Goal: Check status: Check status

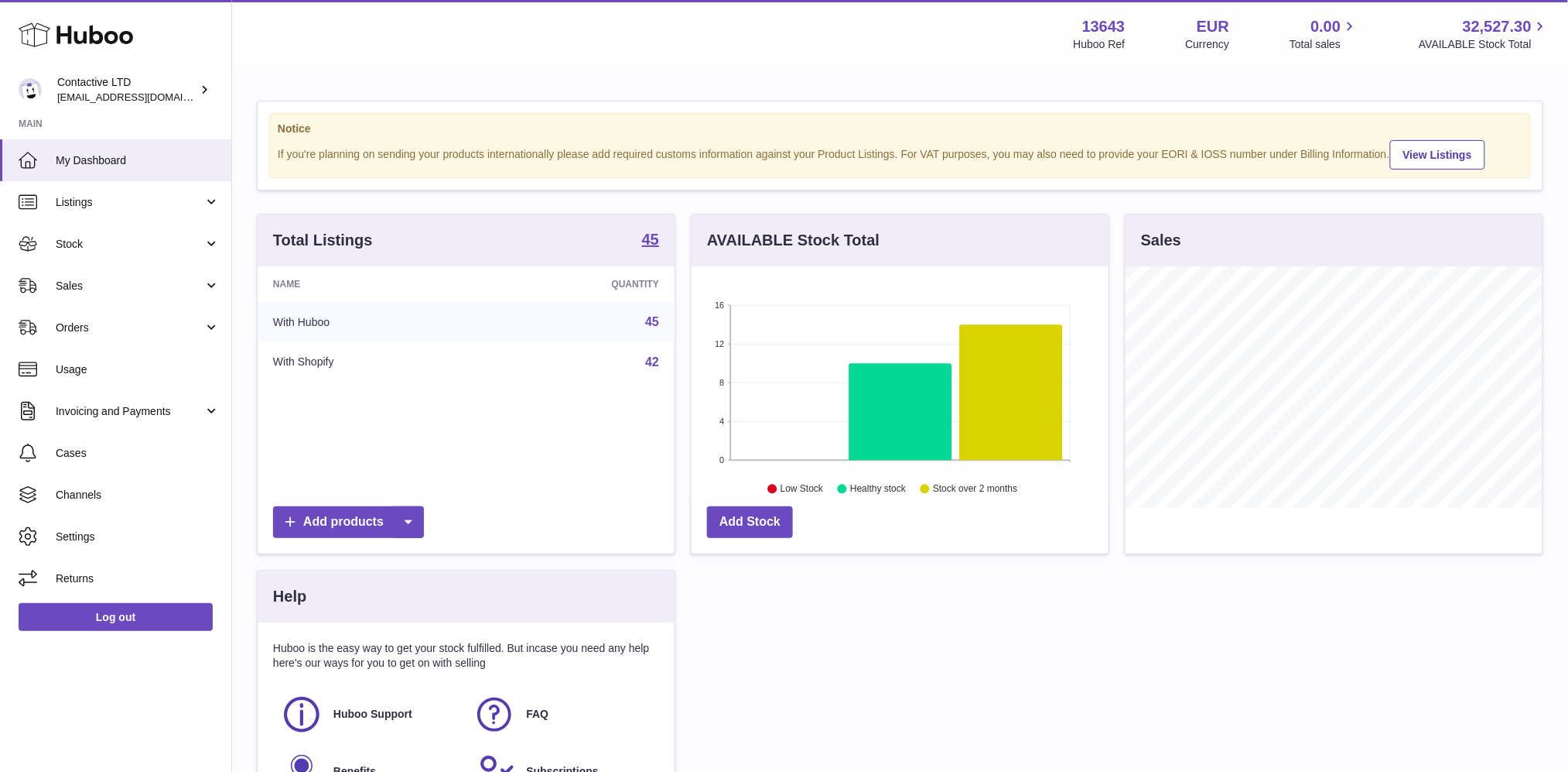
scroll to position [241, 417]
click at [146, 283] on span "Sales" at bounding box center [129, 286] width 147 height 15
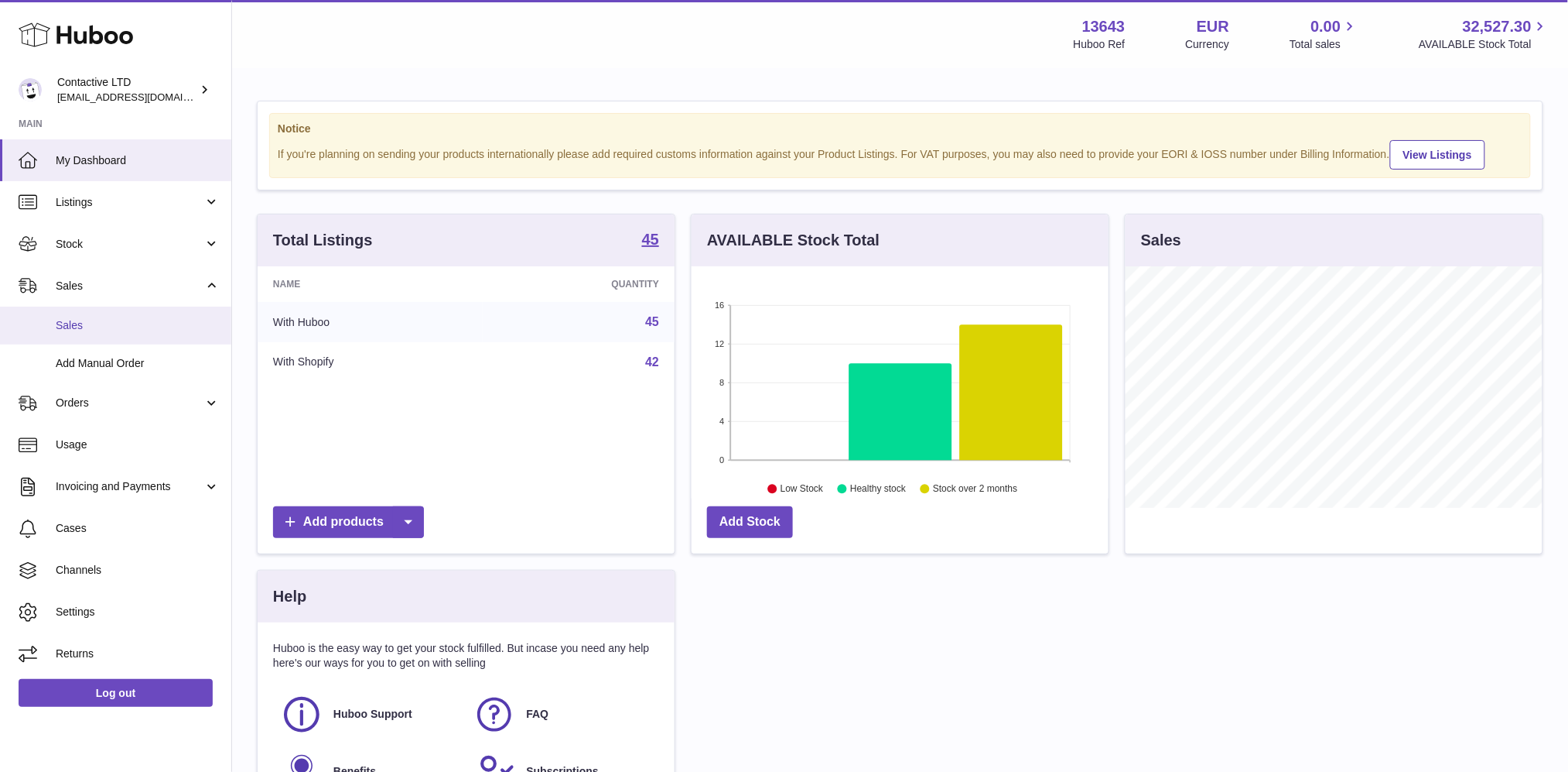
click at [139, 321] on span "Sales" at bounding box center [137, 325] width 164 height 15
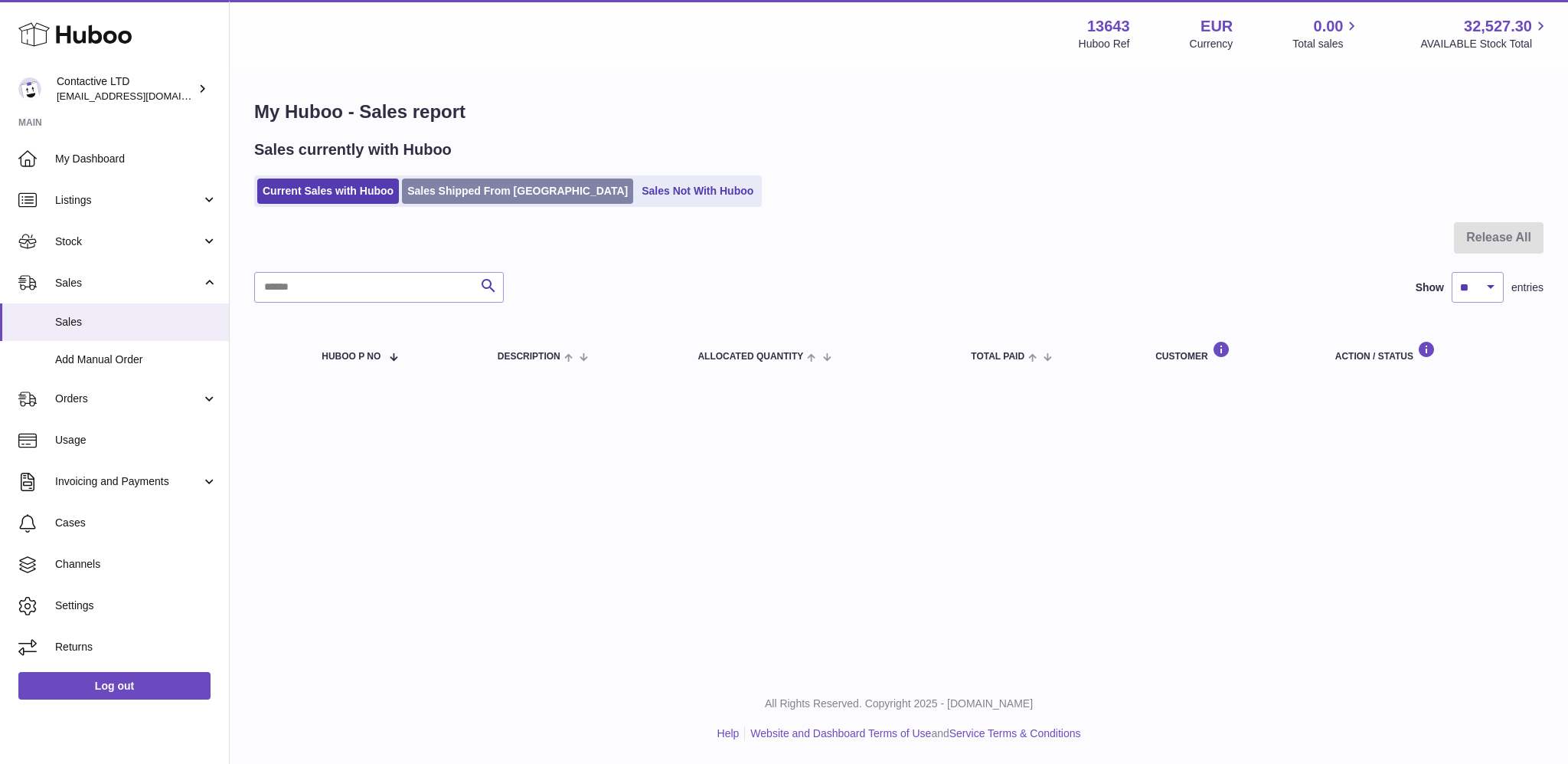
click at [495, 180] on link "Sales Shipped From [GEOGRAPHIC_DATA]" at bounding box center [517, 191] width 231 height 25
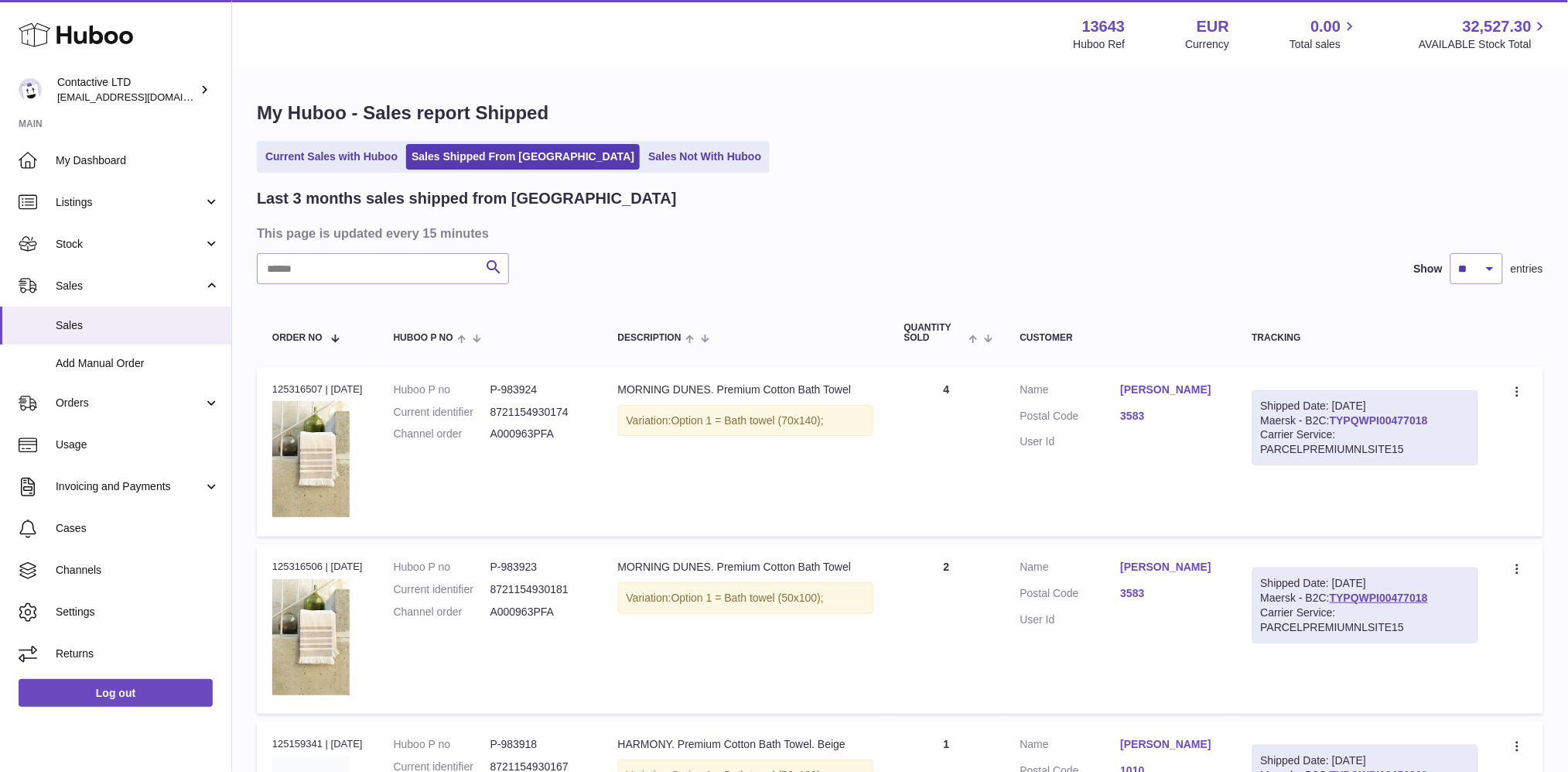
click at [1376, 422] on link "TYPQWPI00477018" at bounding box center [1379, 420] width 98 height 13
drag, startPoint x: 1453, startPoint y: 419, endPoint x: 1343, endPoint y: 417, distance: 110.0
click at [1344, 417] on div "Shipped Date: [DATE] Maersk - B2C: TYPQWPI00477018 Carrier Service: PARCELPREMI…" at bounding box center [1365, 428] width 226 height 76
click at [1312, 448] on div "Carrier Service: PARCELPREMIUMNLSITE15" at bounding box center [1366, 442] width 209 height 29
drag, startPoint x: 1271, startPoint y: 426, endPoint x: 1337, endPoint y: 422, distance: 66.1
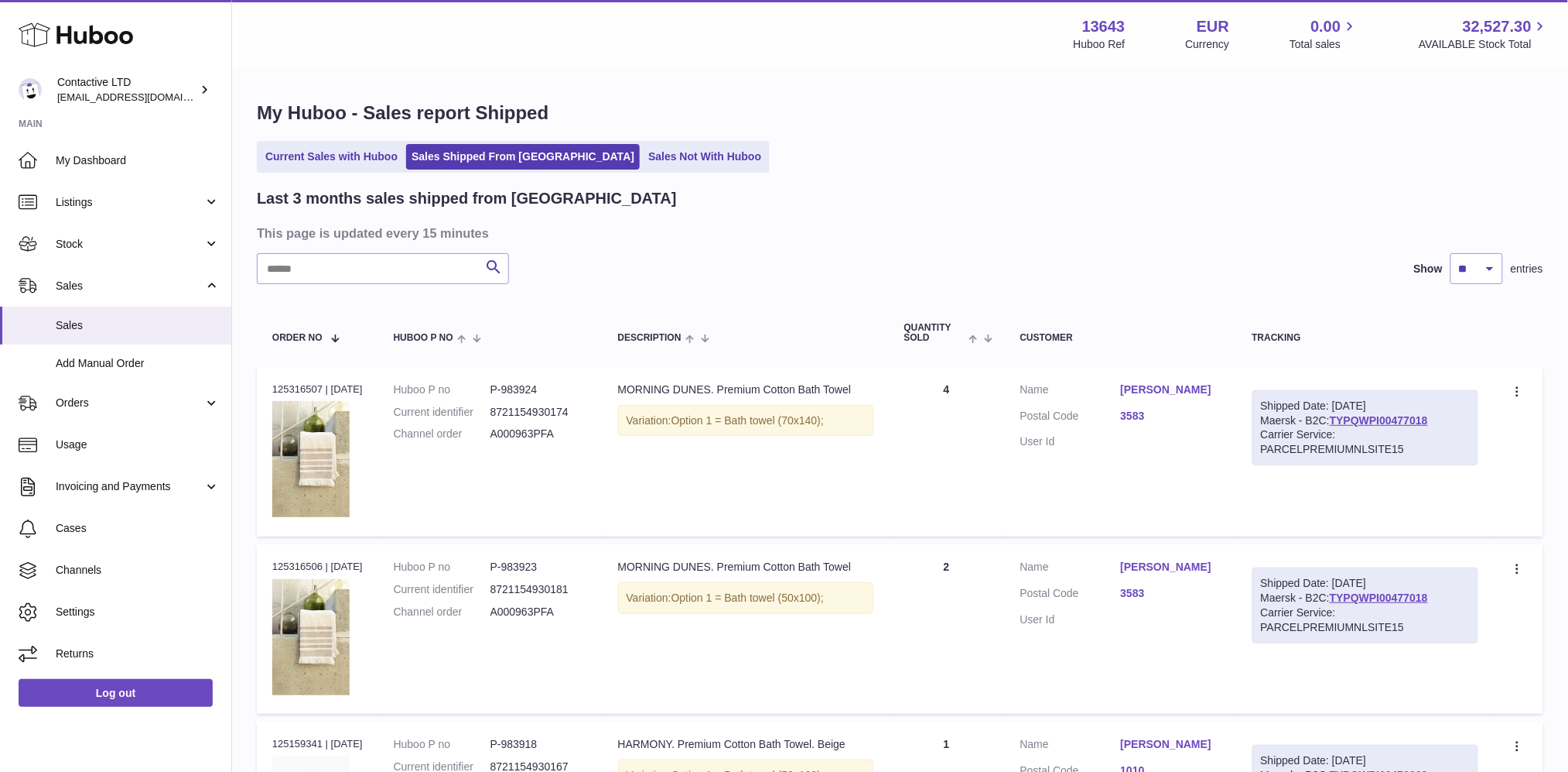
click at [1337, 422] on div "Shipped Date: 23rd Sep 2025 Maersk - B2C: TYPQWPI00477018 Carrier Service: PARC…" at bounding box center [1365, 428] width 226 height 76
copy div "Maersk - B2C"
click at [1284, 448] on div "Carrier Service: PARCELPREMIUMNLSITE15" at bounding box center [1366, 442] width 209 height 29
copy div "PARCELPREMIUMNLSITE15"
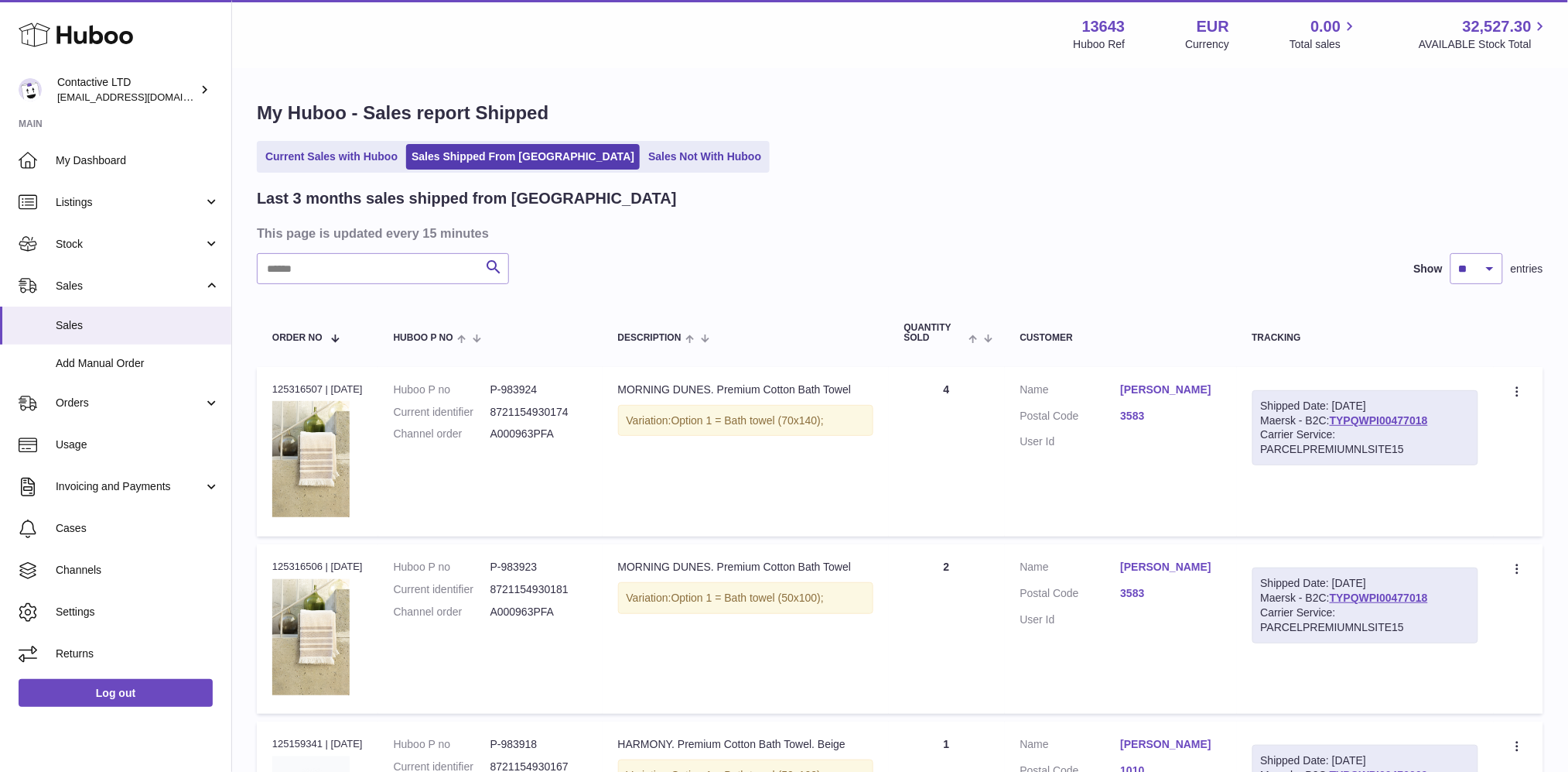
click at [1387, 411] on div "Shipped Date: 23rd Sep 2025" at bounding box center [1366, 406] width 209 height 15
click at [1382, 418] on link "TYPQWPI00477018" at bounding box center [1379, 420] width 98 height 13
drag, startPoint x: 1453, startPoint y: 419, endPoint x: 1346, endPoint y: 417, distance: 107.0
click at [1346, 417] on div "Shipped Date: 23rd Sep 2025 Maersk - B2C: TYPQWPI00477018 Carrier Service: PARC…" at bounding box center [1365, 428] width 226 height 76
copy link "TYPQWPI00477018"
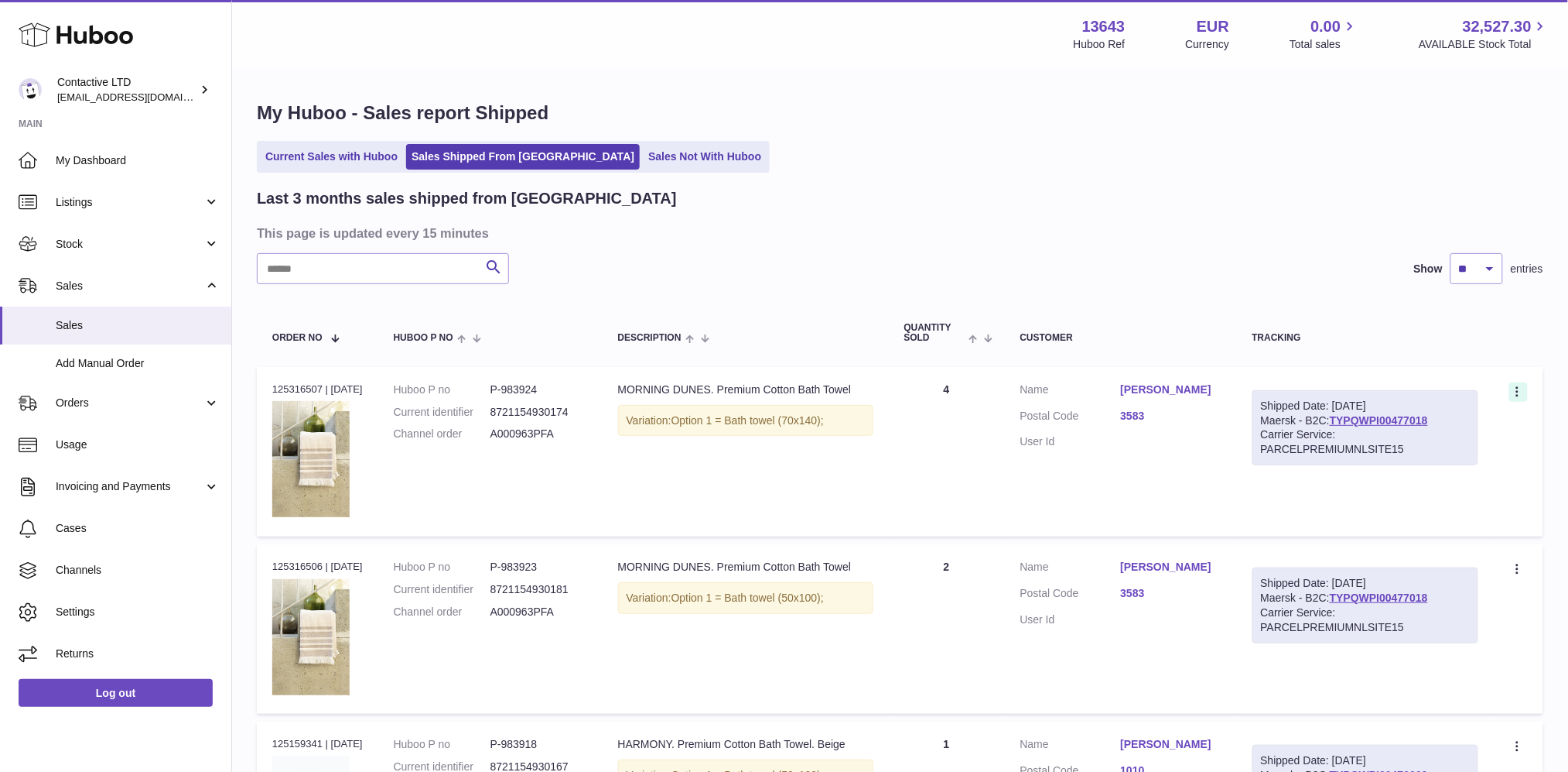
click at [1517, 392] on icon at bounding box center [1519, 393] width 17 height 16
click at [1202, 451] on dl "Customer Name Cleeren Charlotte Postal Code 3583 User Id" at bounding box center [1121, 420] width 201 height 75
drag, startPoint x: 1271, startPoint y: 446, endPoint x: 1450, endPoint y: 449, distance: 179.0
click at [1450, 449] on div "Carrier Service: PARCELPREMIUMNLSITE15" at bounding box center [1366, 442] width 209 height 29
copy div "PARCELPREMIUMNLSITE15"
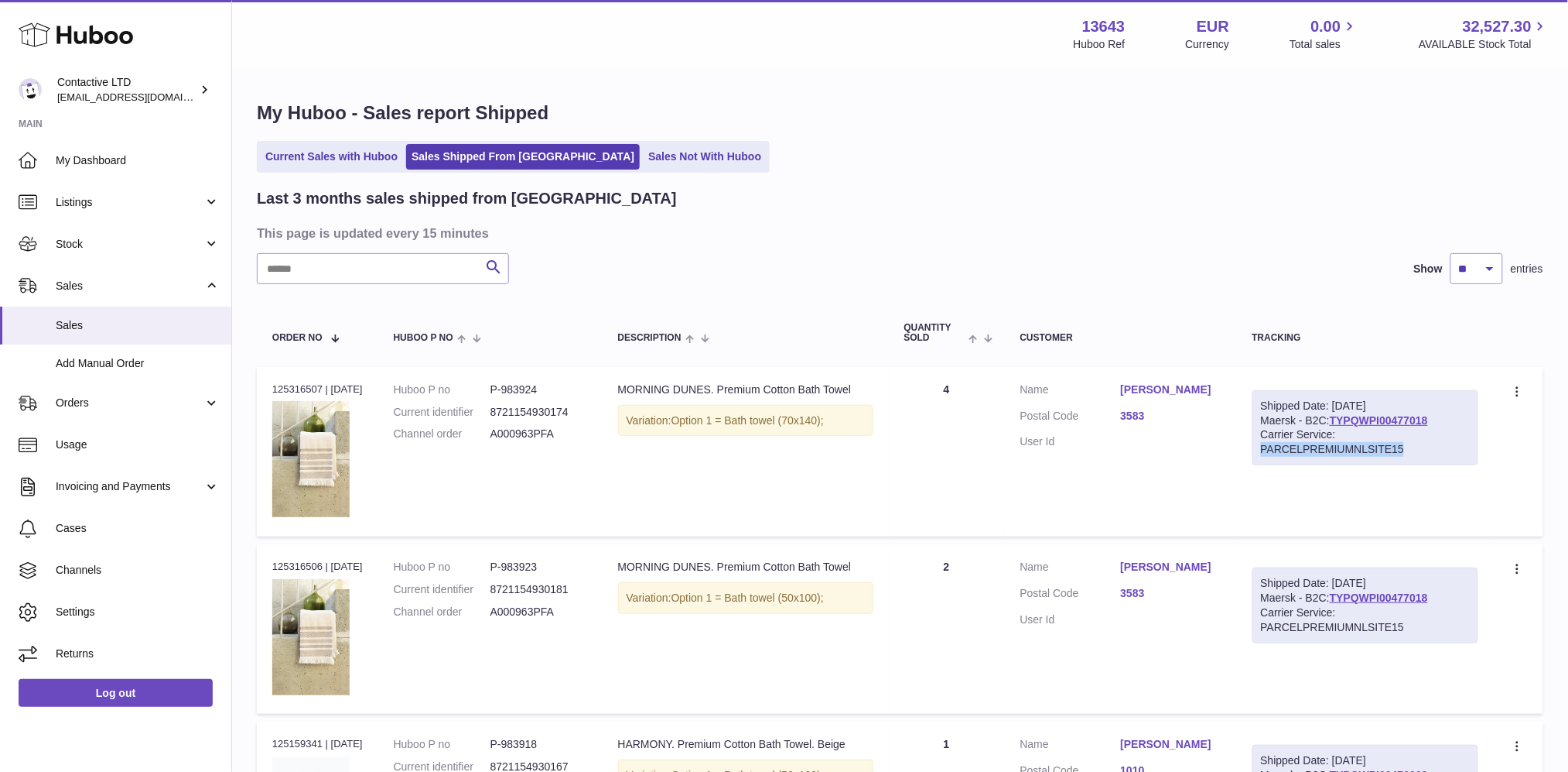
click at [1352, 449] on div "Carrier Service: PARCELPREMIUMNLSITE15" at bounding box center [1366, 442] width 209 height 29
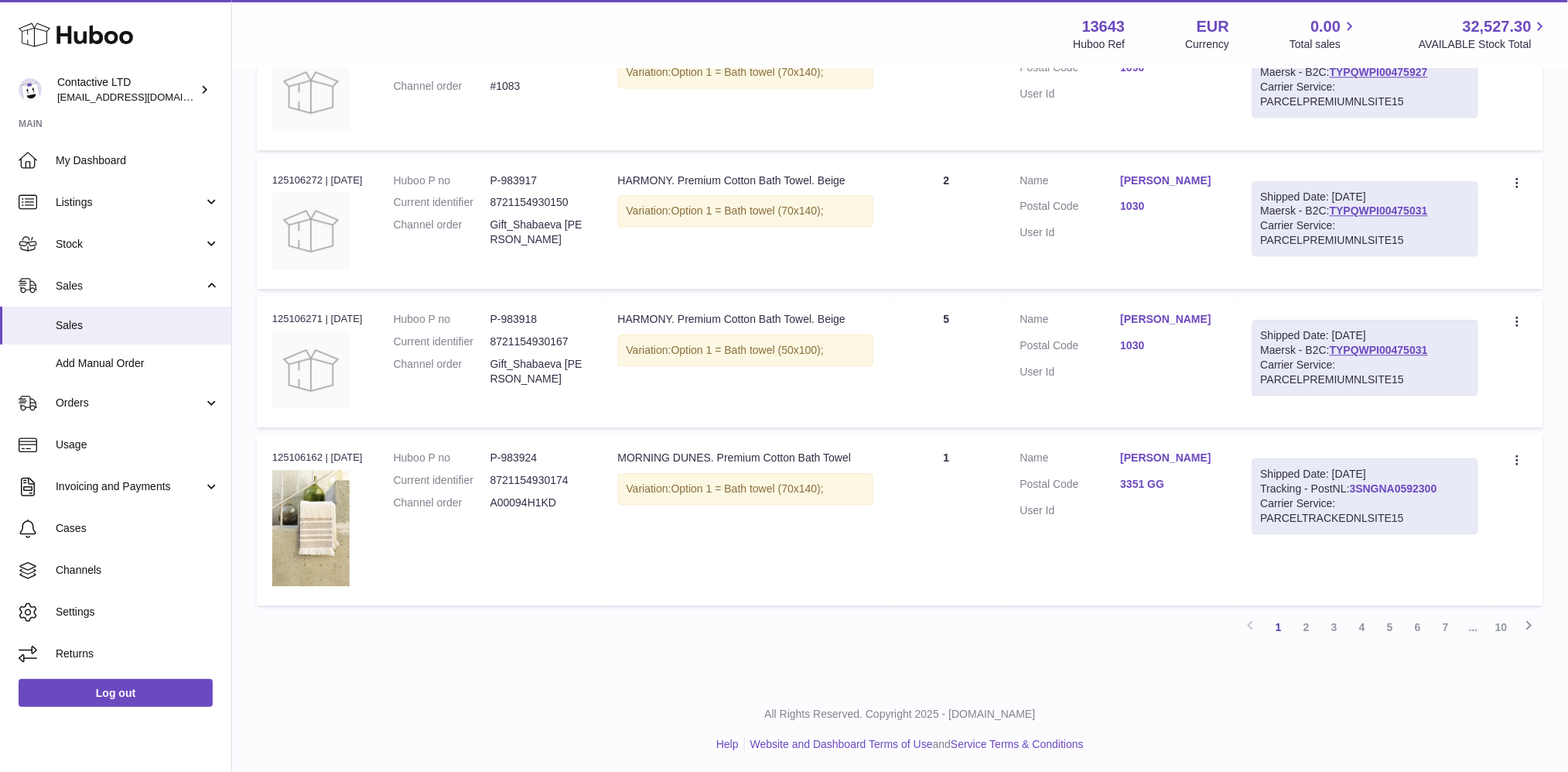
click at [1396, 484] on link "3SNGNA0592300" at bounding box center [1394, 489] width 88 height 13
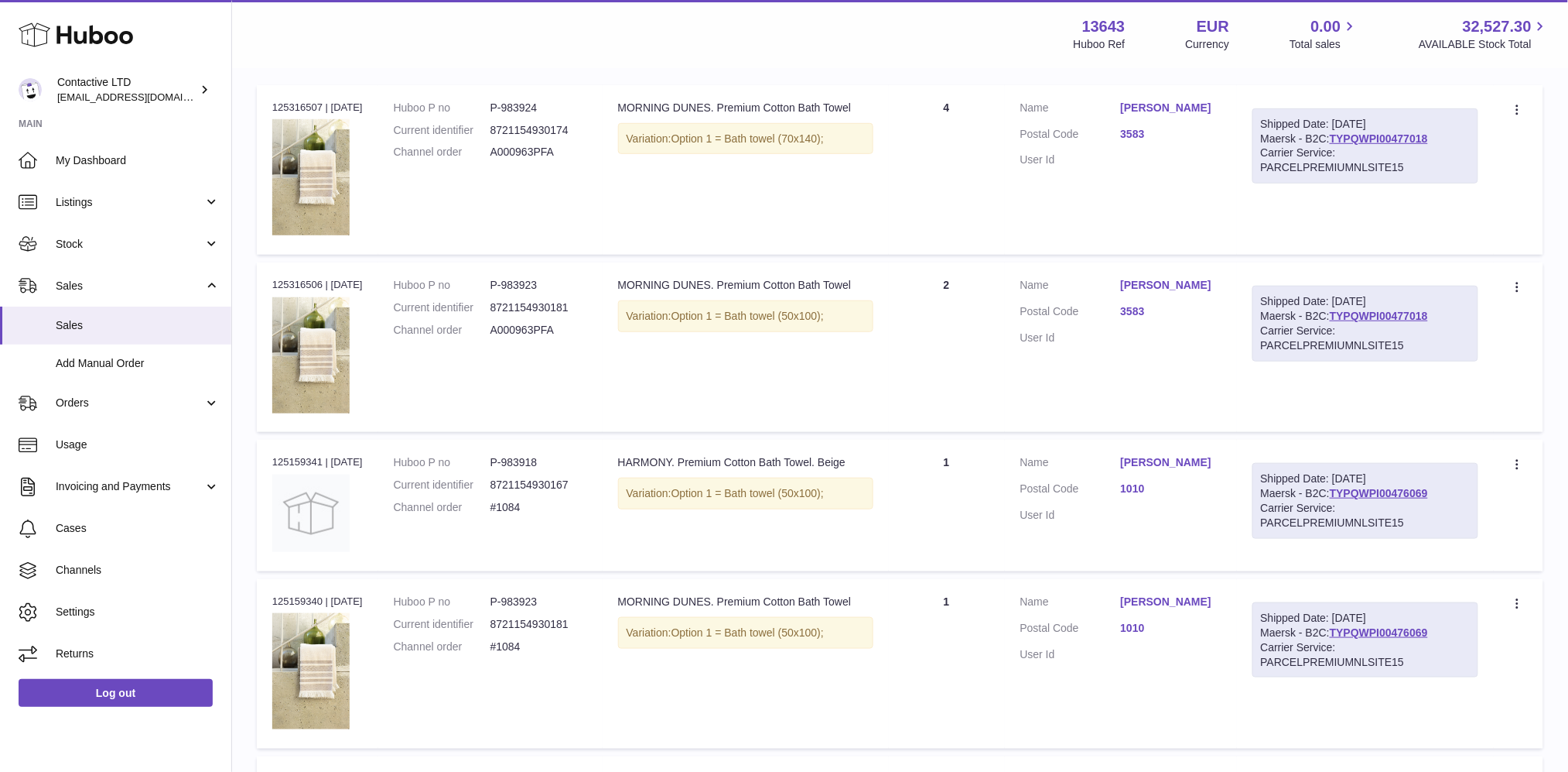
scroll to position [0, 0]
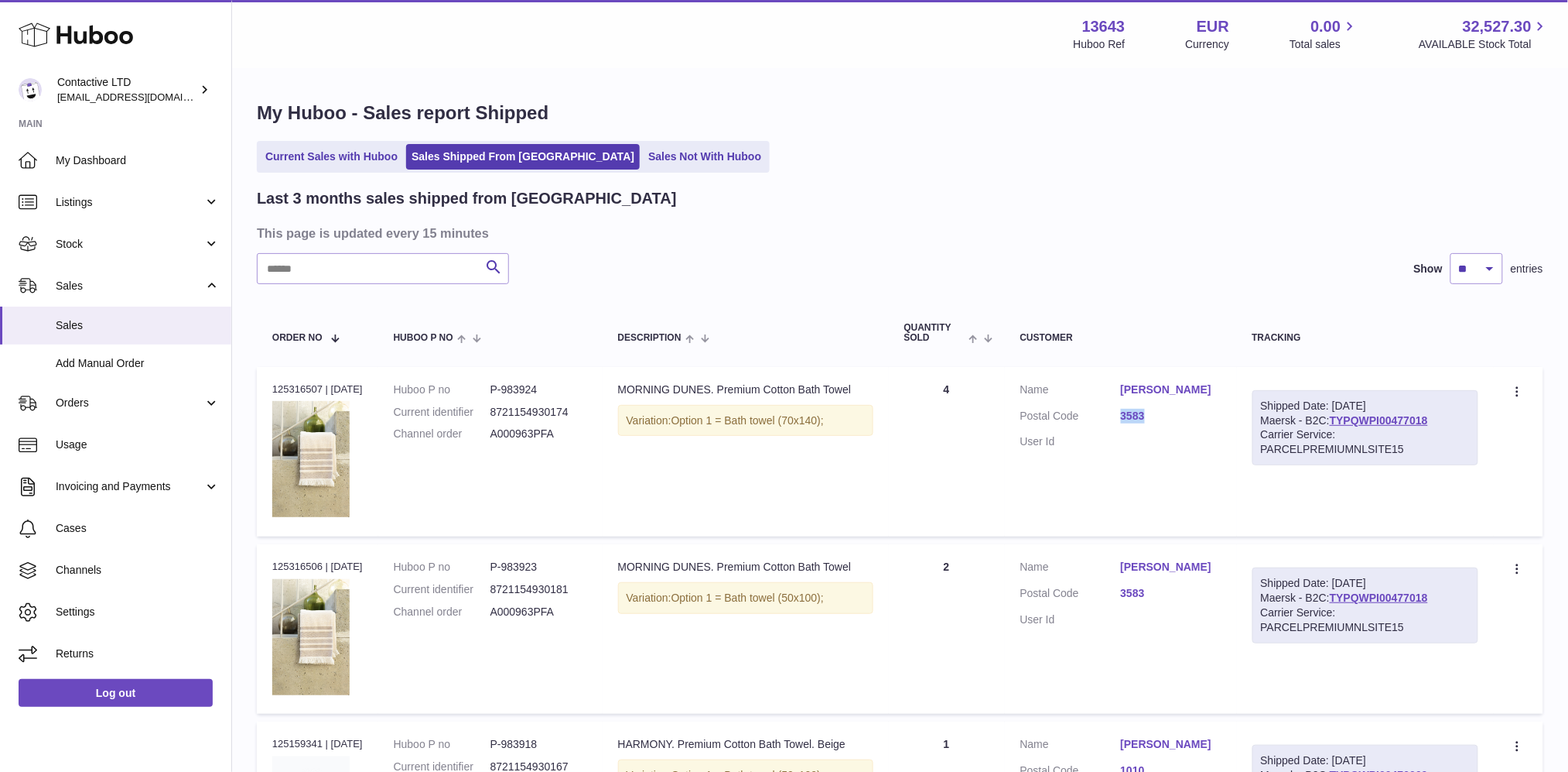
drag, startPoint x: 1117, startPoint y: 416, endPoint x: 1172, endPoint y: 412, distance: 55.1
click at [1172, 412] on dl "Customer Name Cleeren Charlotte Postal Code 3583 User Id" at bounding box center [1121, 420] width 201 height 75
copy dl "3583"
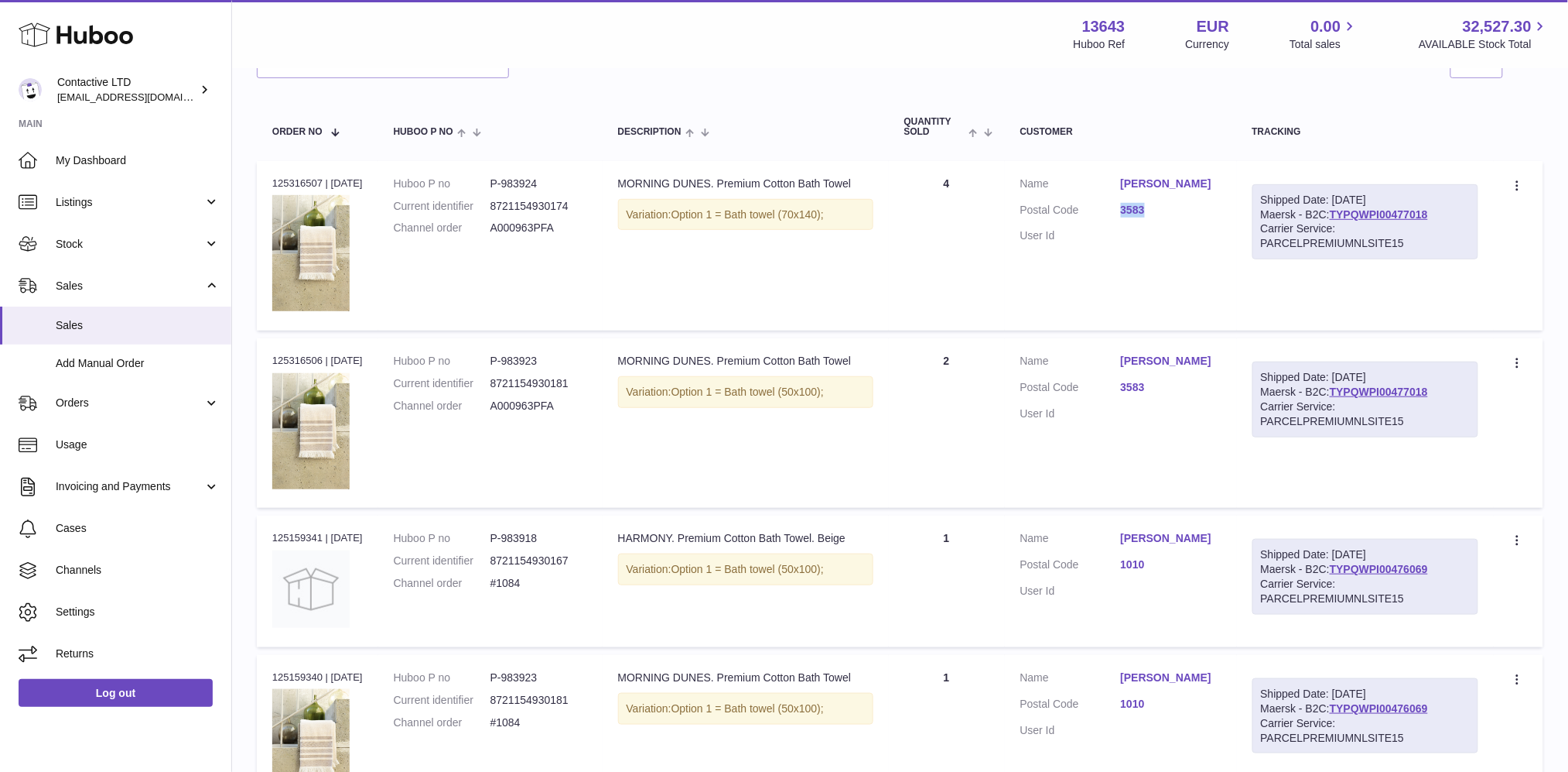
scroll to position [223, 0]
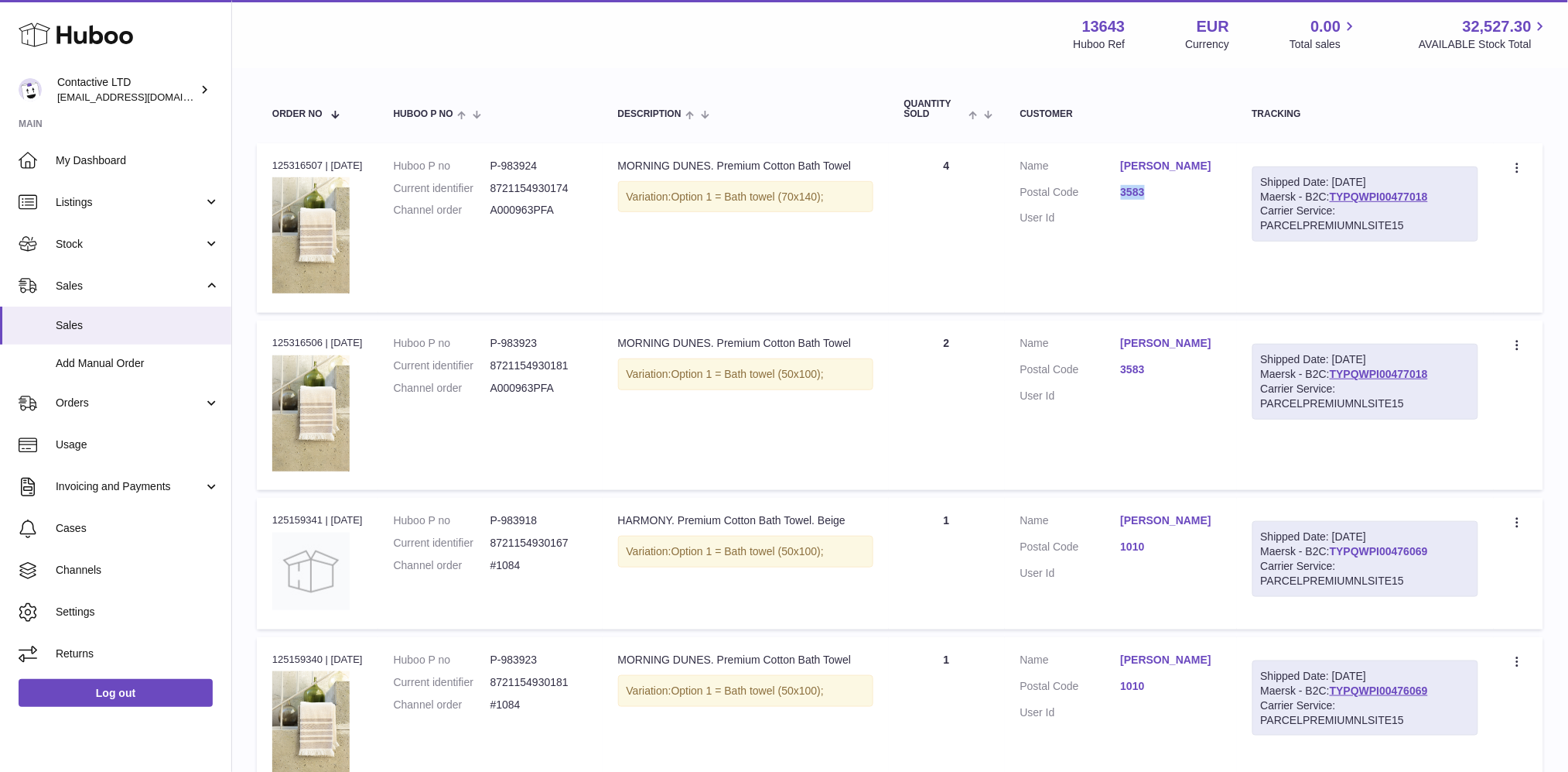
click at [1380, 549] on link "TYPQWPI00476069" at bounding box center [1379, 551] width 98 height 13
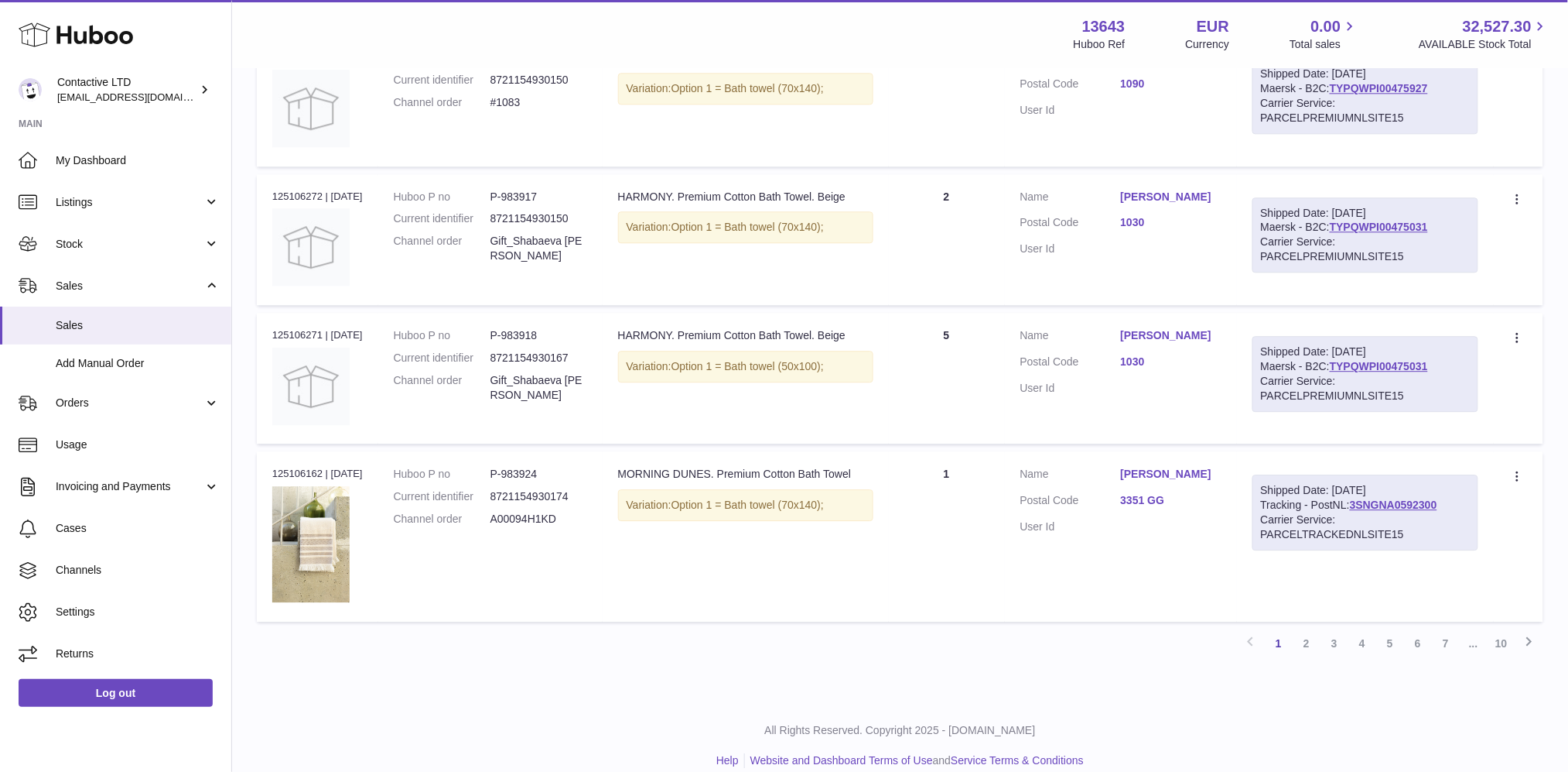
scroll to position [1362, 0]
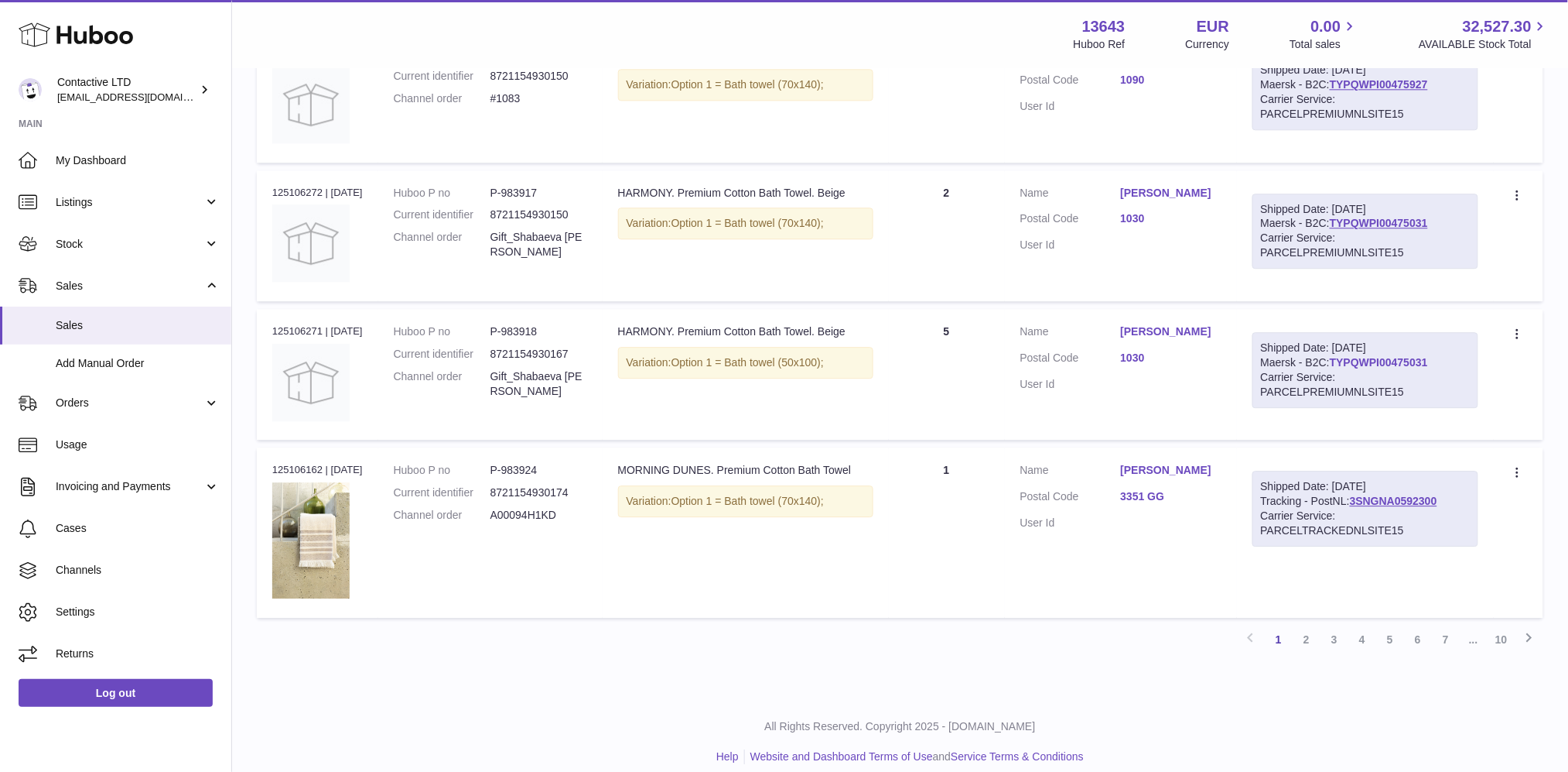
click at [1399, 360] on link "TYPQWPI00475031" at bounding box center [1379, 363] width 98 height 13
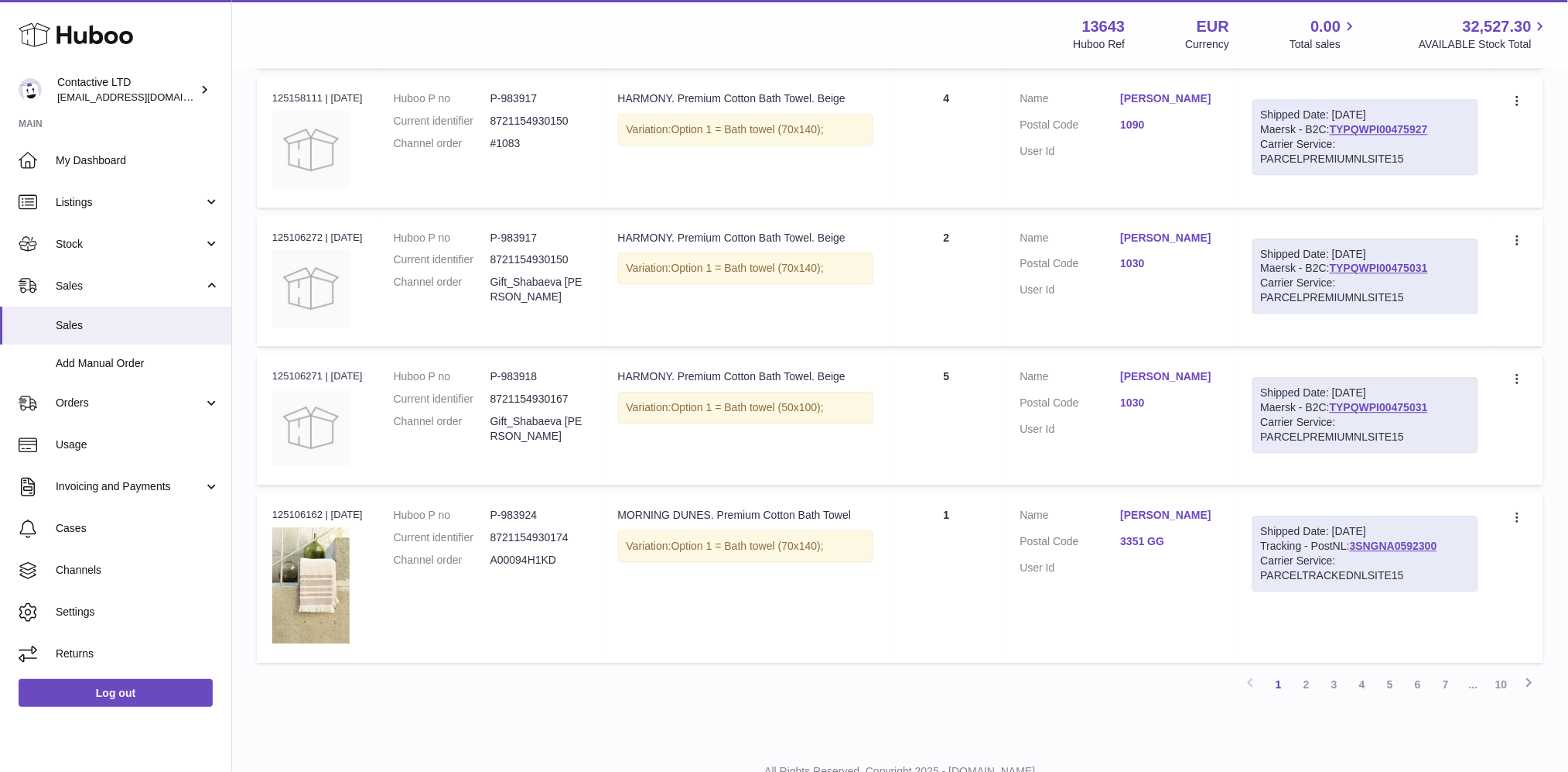
scroll to position [1297, 0]
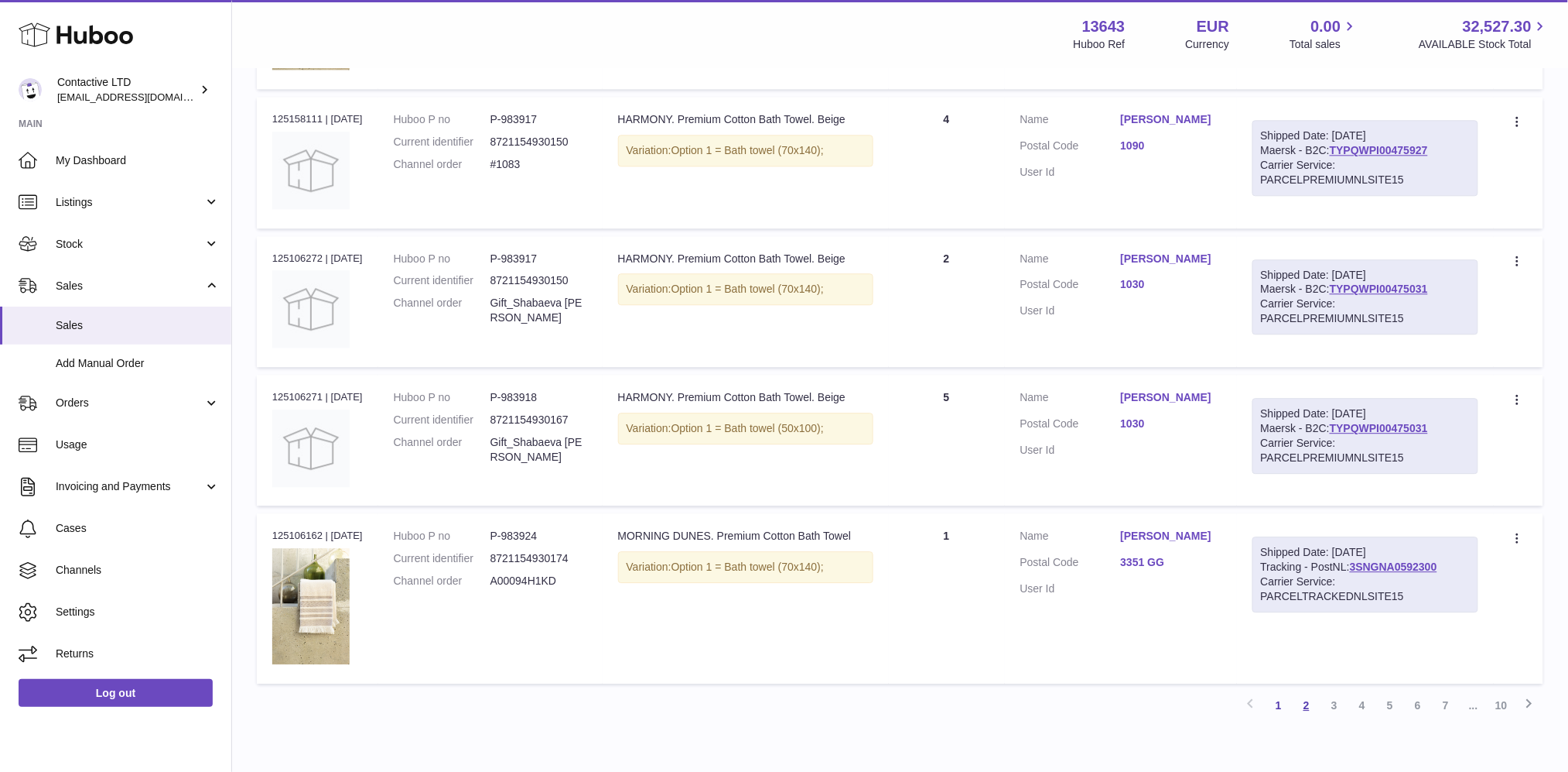
click at [1303, 700] on link "2" at bounding box center [1306, 705] width 27 height 27
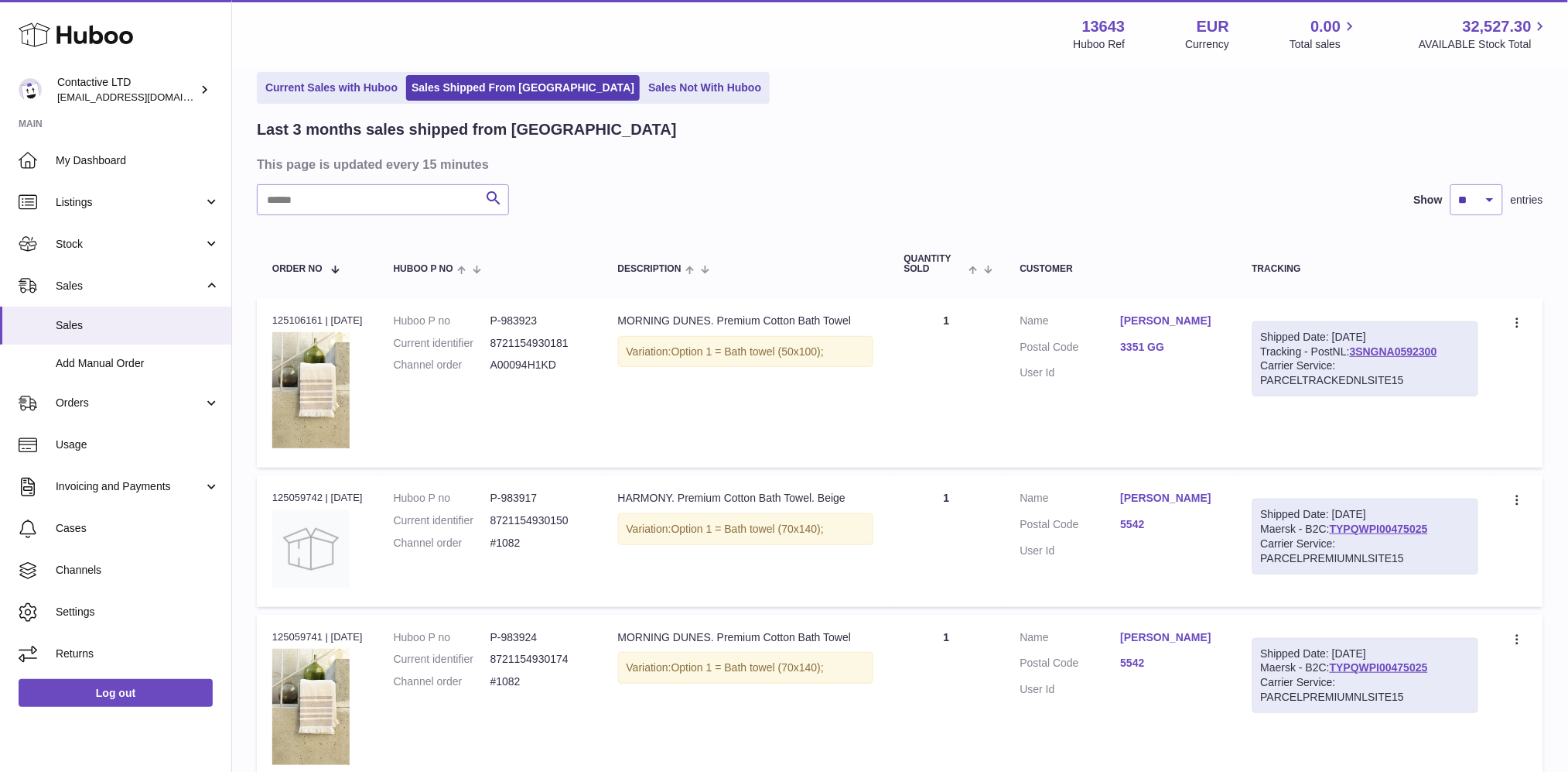
scroll to position [72, 0]
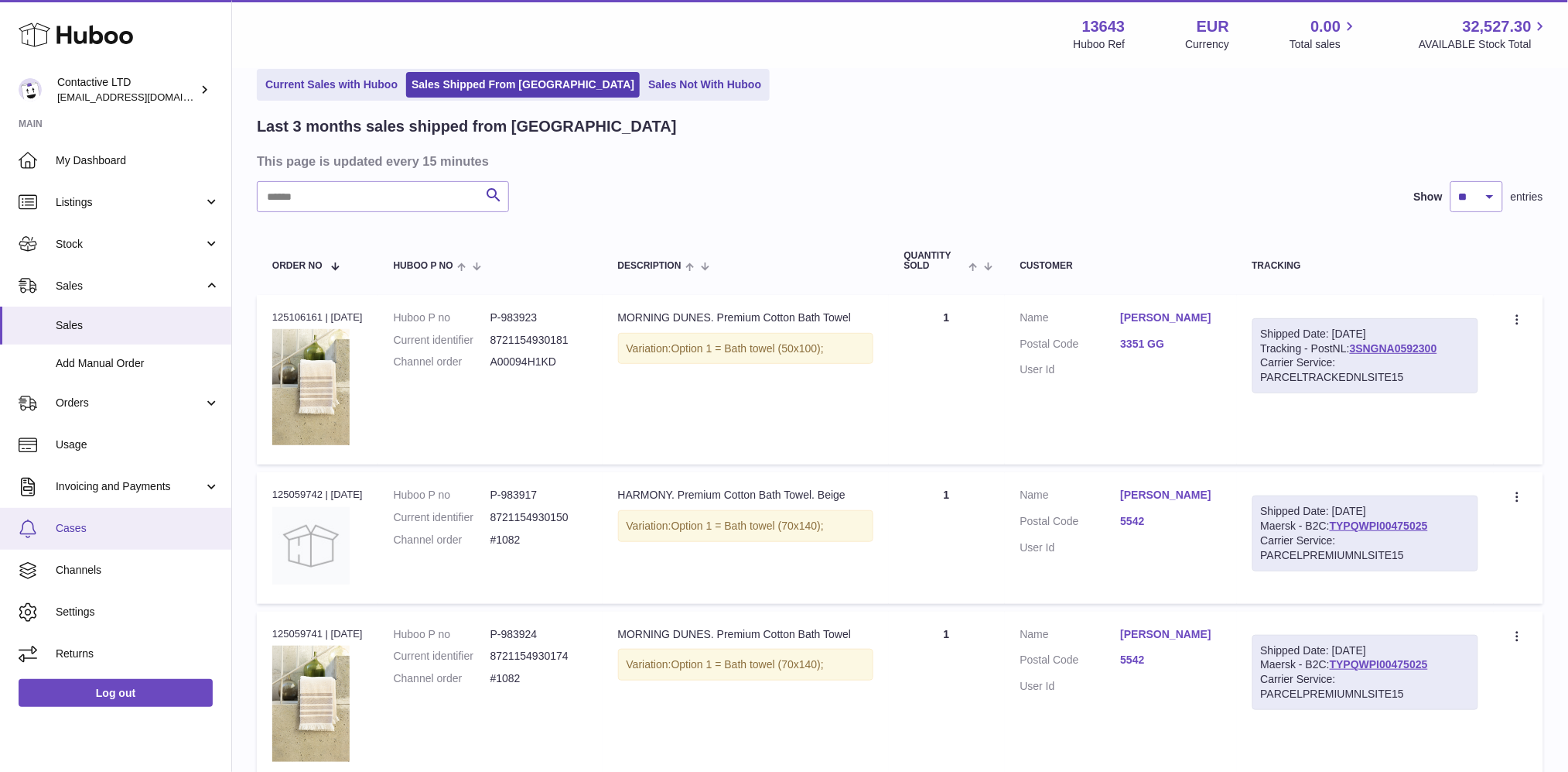
click at [132, 531] on span "Cases" at bounding box center [137, 528] width 164 height 15
